Goal: Task Accomplishment & Management: Manage account settings

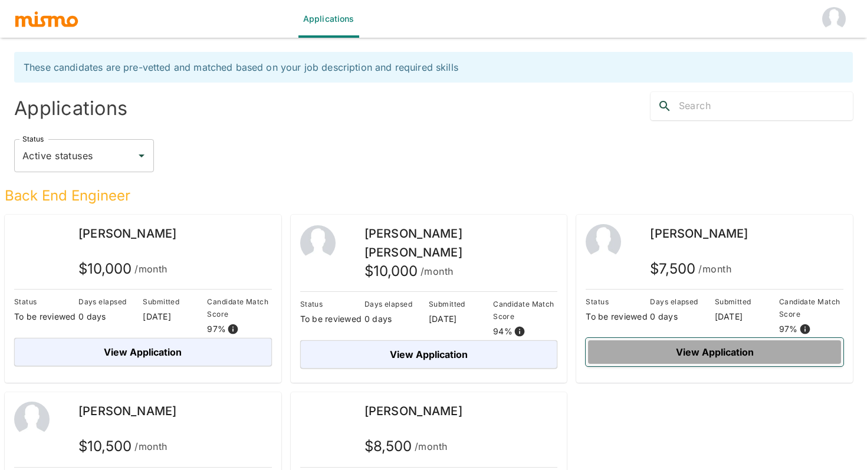
click at [703, 347] on button "View Application" at bounding box center [715, 352] width 258 height 28
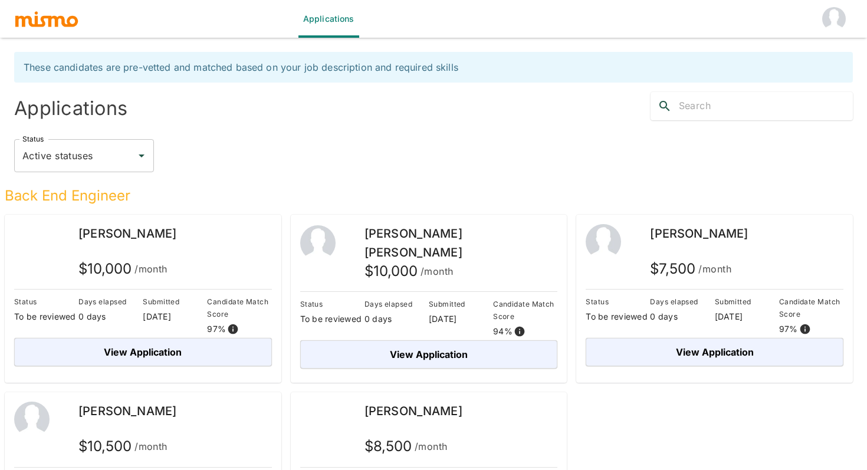
scroll to position [86, 0]
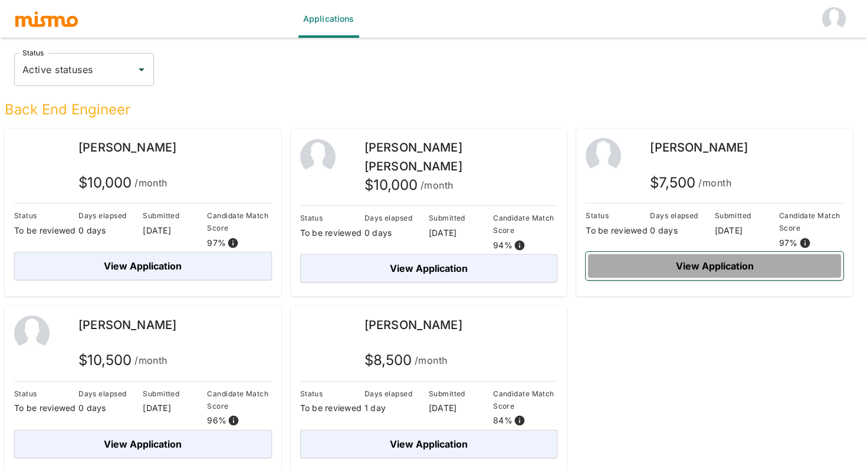
click at [690, 270] on button "View Application" at bounding box center [715, 266] width 258 height 28
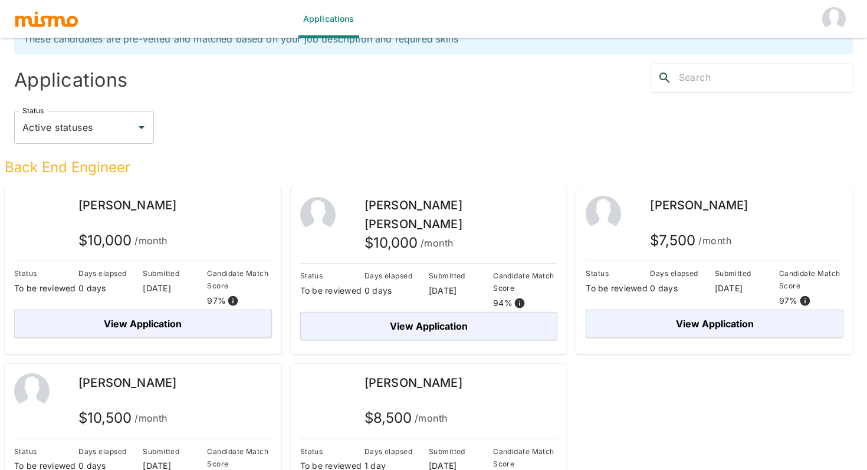
scroll to position [86, 0]
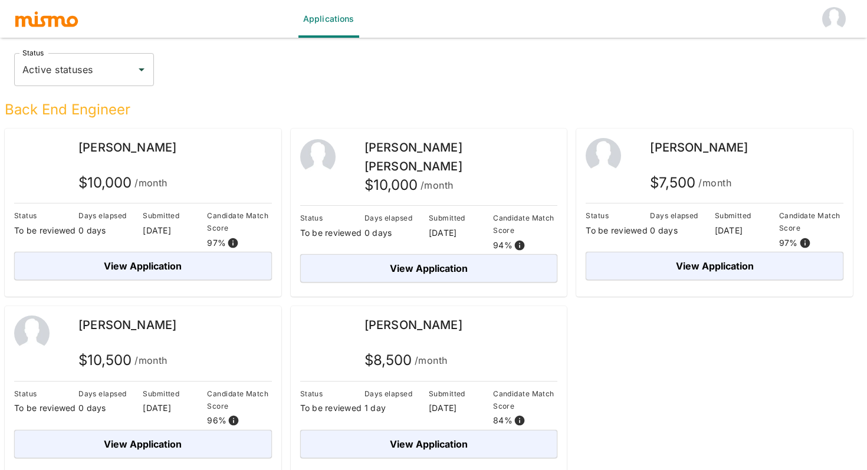
click at [329, 93] on div "Back End Engineer" at bounding box center [424, 102] width 858 height 33
click at [837, 20] on img "account of current user" at bounding box center [835, 19] width 24 height 24
click at [665, 74] on div at bounding box center [433, 235] width 867 height 470
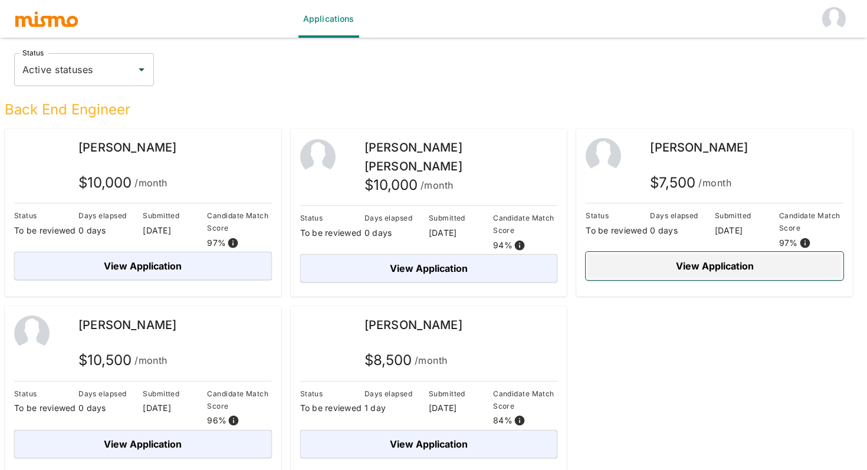
click at [725, 266] on button "View Application" at bounding box center [715, 266] width 258 height 28
